Goal: Transaction & Acquisition: Purchase product/service

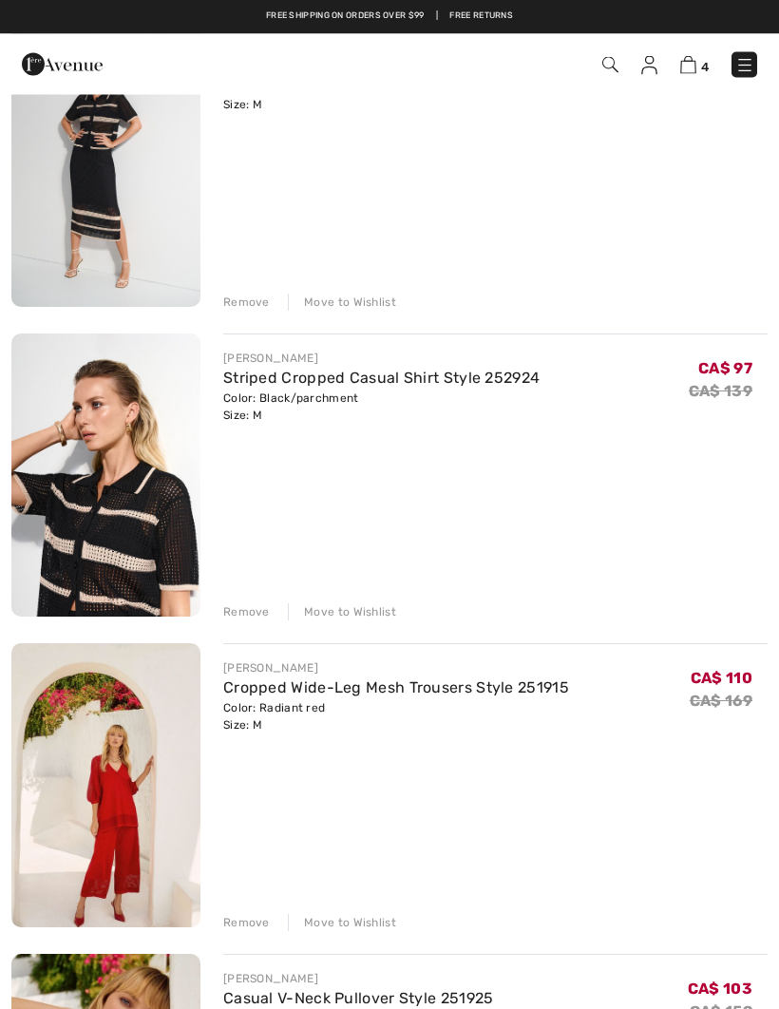
scroll to position [243, 0]
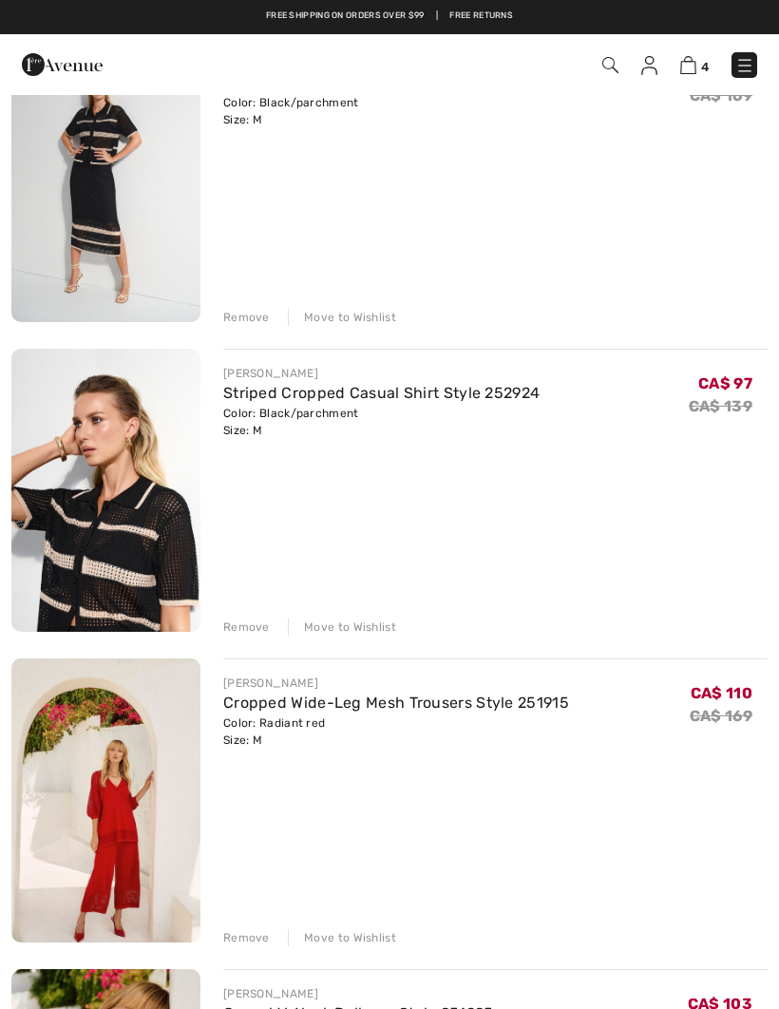
click at [255, 327] on div "[PERSON_NAME] Striped High-Waist Bodycon Skirt Style 252923 Color: Black/parchm…" at bounding box center [389, 646] width 756 height 1217
click at [256, 320] on div "Remove" at bounding box center [246, 317] width 47 height 17
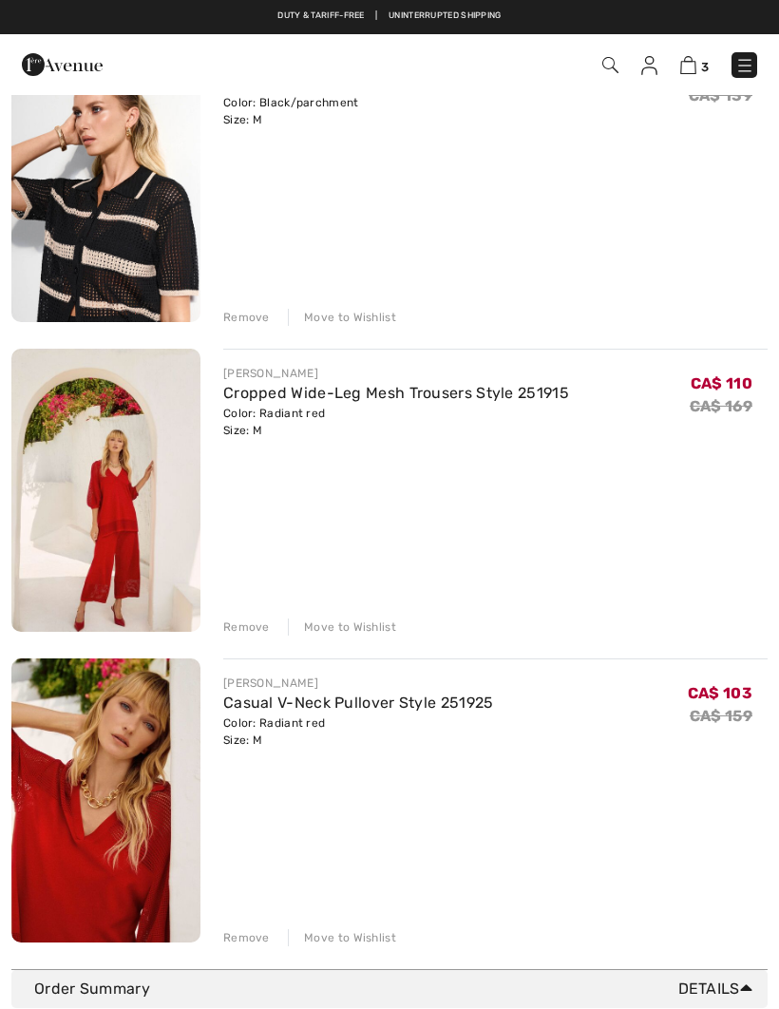
click at [258, 319] on div "Remove" at bounding box center [246, 317] width 47 height 17
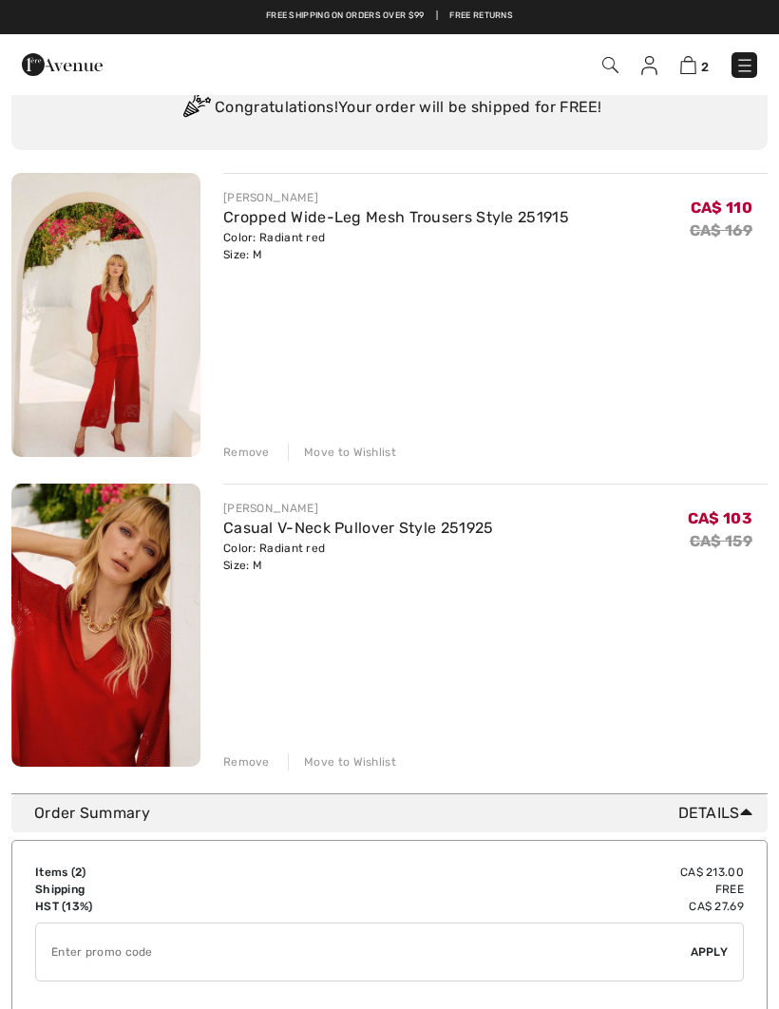
scroll to position [0, 0]
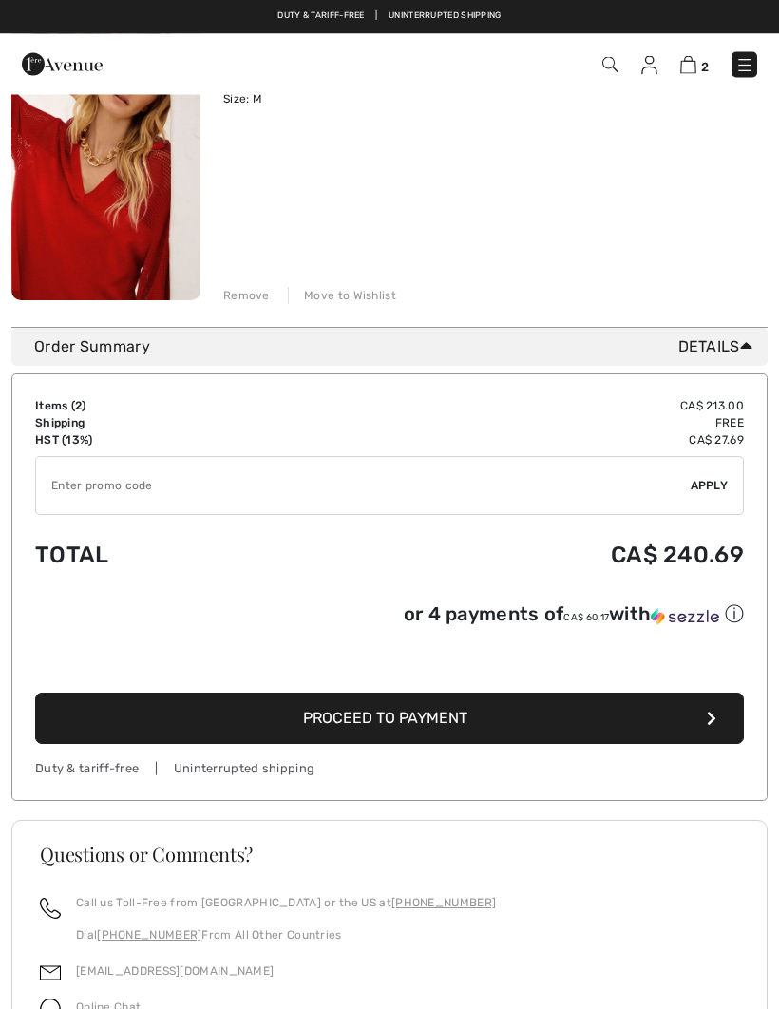
scroll to position [576, 0]
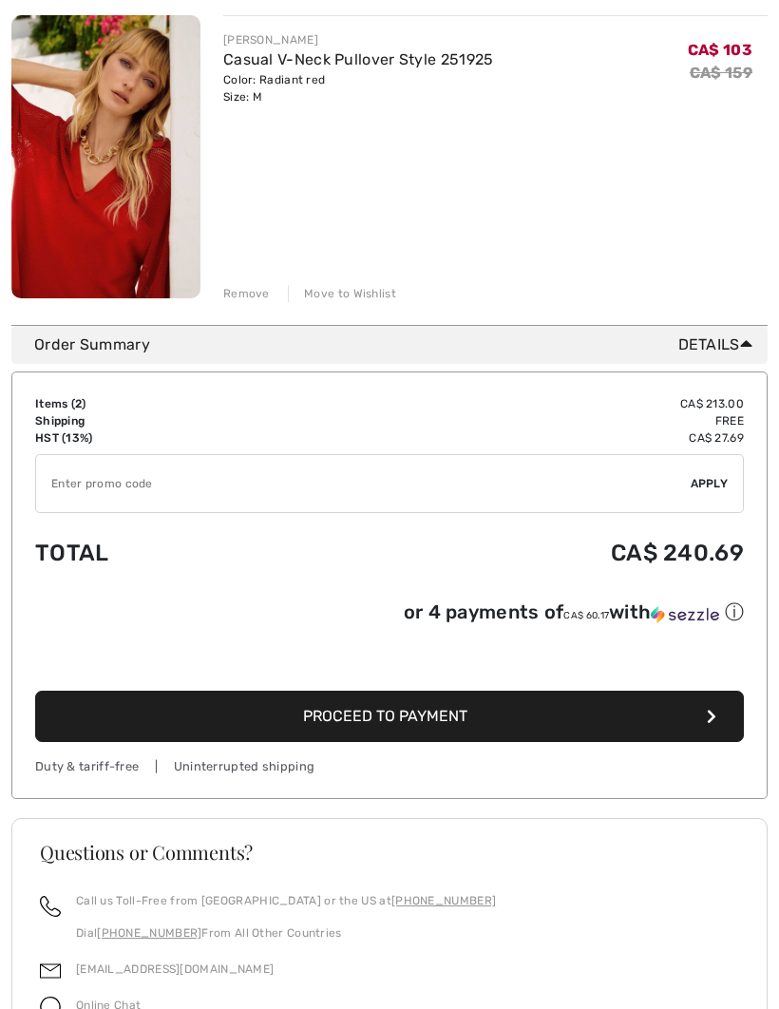
click at [83, 496] on input "TEXT" at bounding box center [363, 483] width 654 height 57
type input "EXTRA20"
click at [703, 487] on span "Apply" at bounding box center [709, 483] width 38 height 17
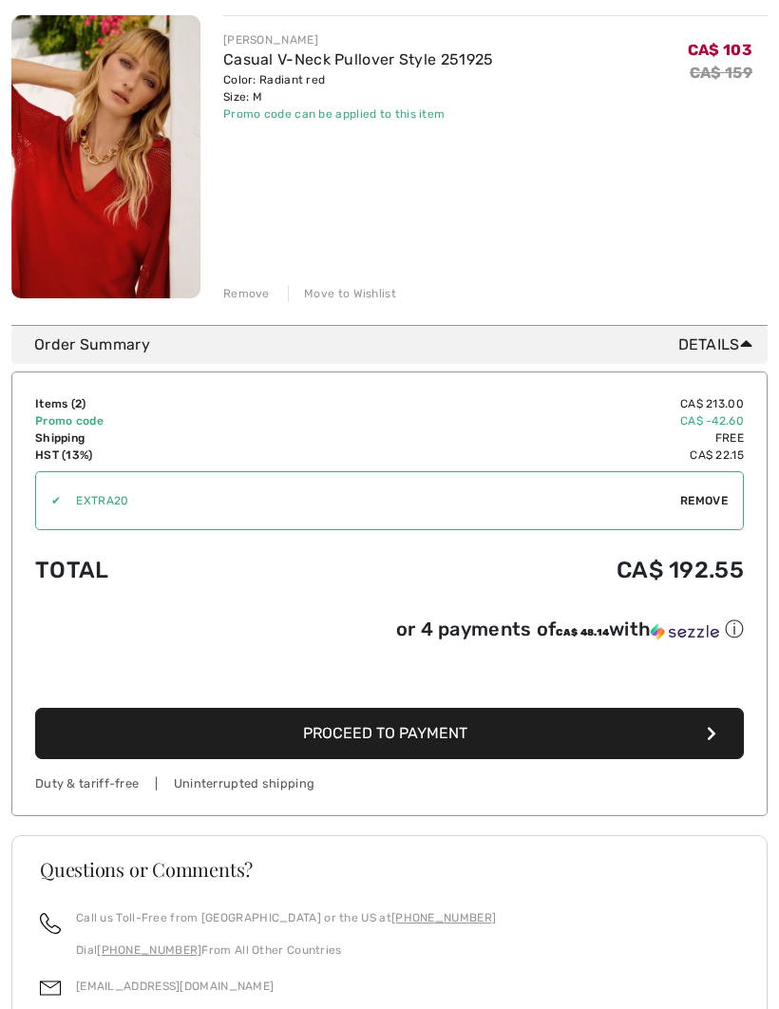
scroll to position [610, 0]
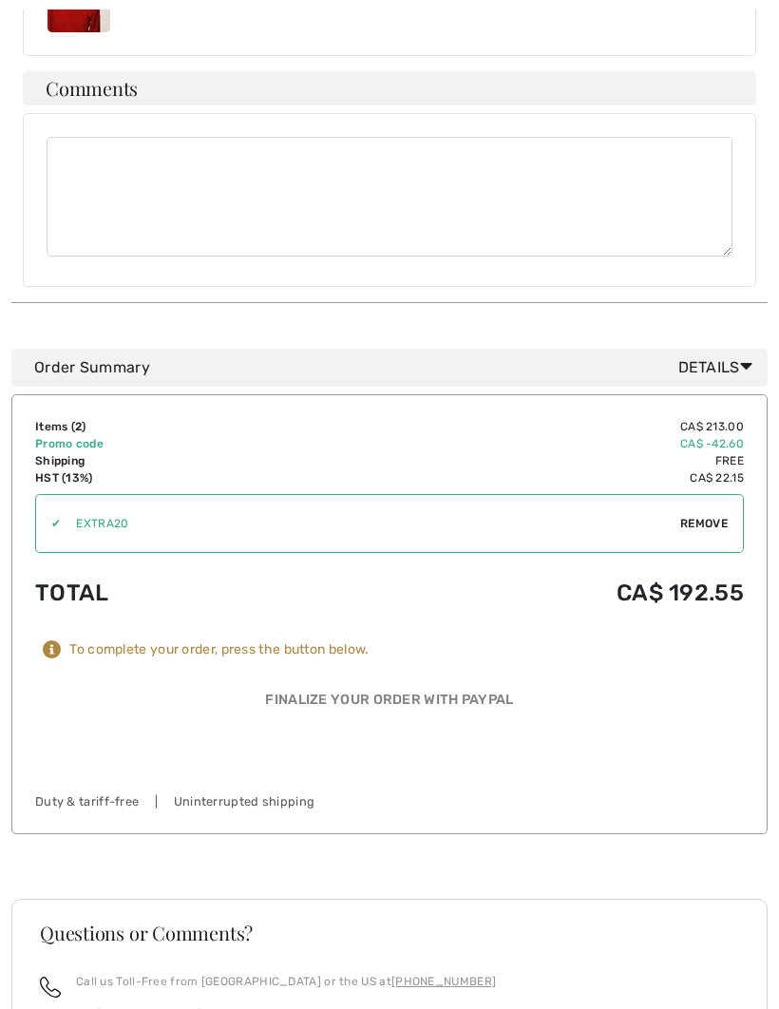
scroll to position [900, 0]
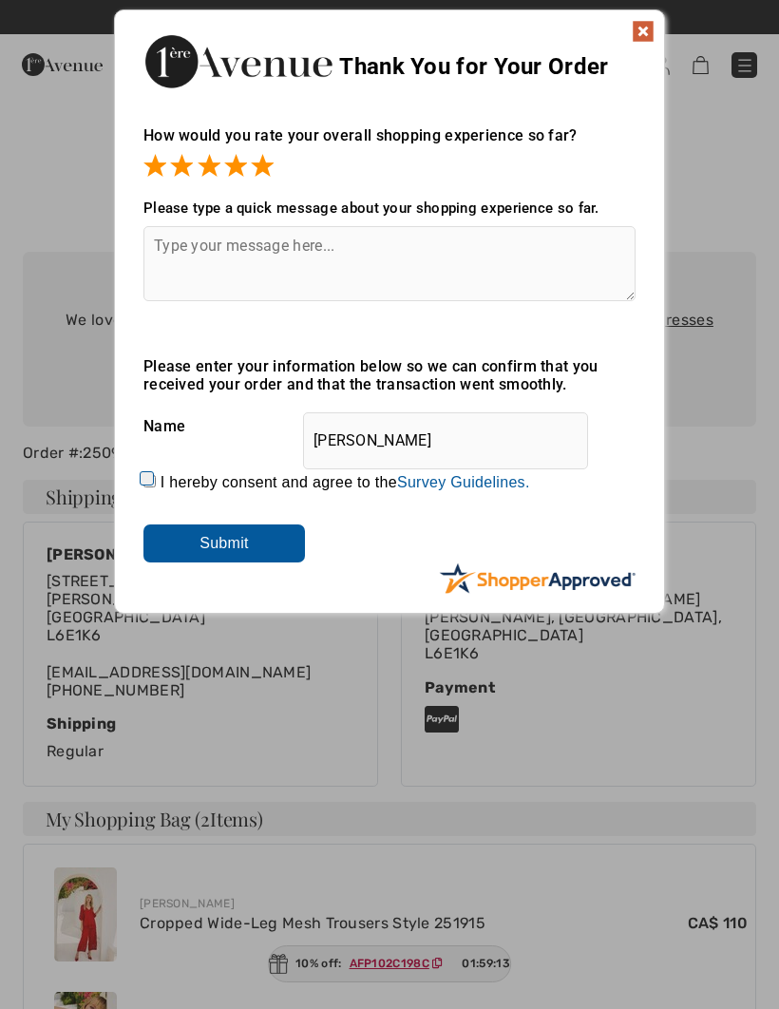
click at [252, 548] on input "Submit" at bounding box center [223, 543] width 161 height 38
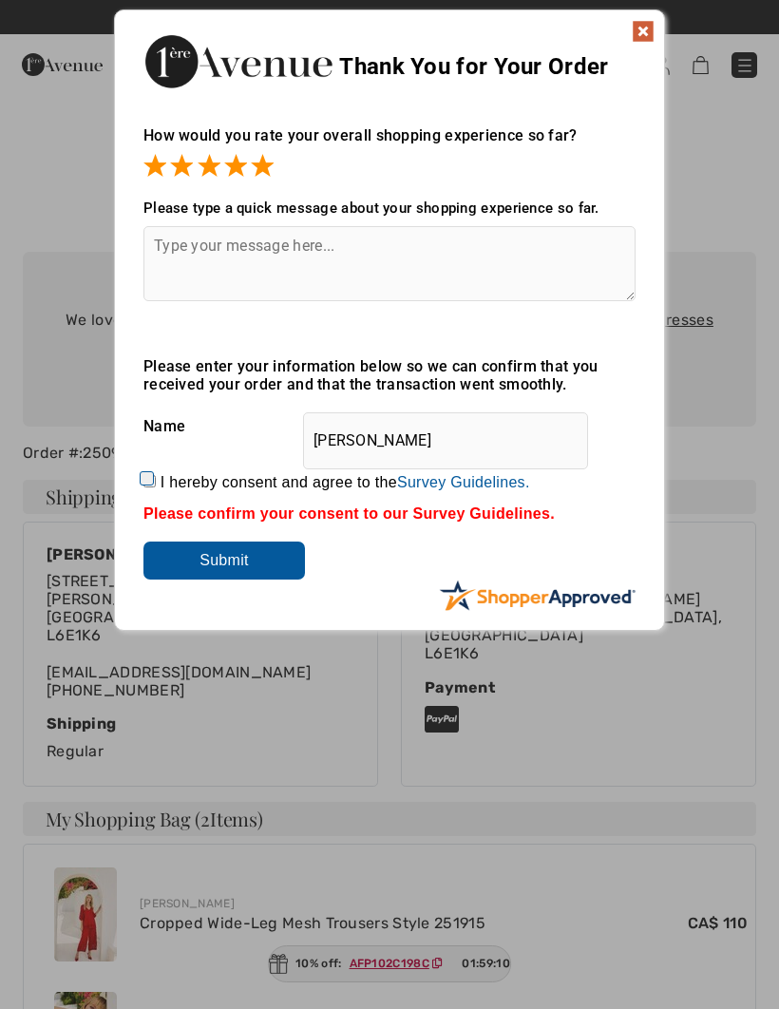
click at [236, 577] on input "Submit" at bounding box center [223, 560] width 161 height 38
click at [632, 34] on img at bounding box center [643, 31] width 23 height 23
